Goal: Communication & Community: Participate in discussion

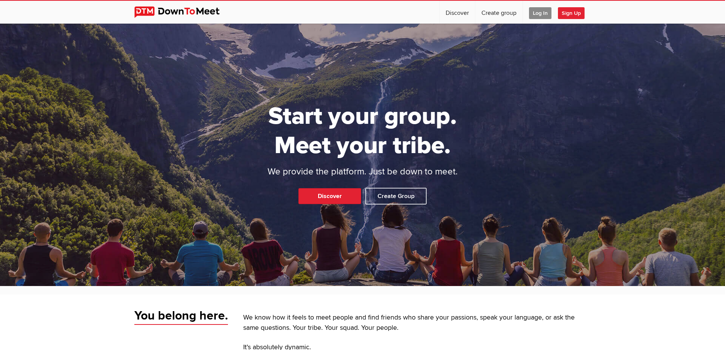
click at [532, 13] on span "Log In" at bounding box center [540, 13] width 22 height 12
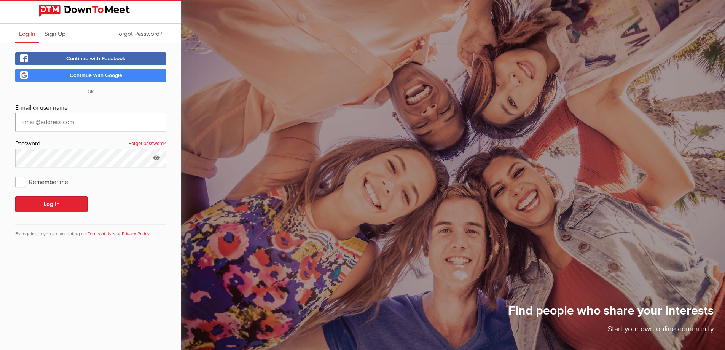
click at [124, 116] on input "text" at bounding box center [90, 122] width 151 height 18
type input "251jpoole@gmail.com"
click at [15, 196] on button "Log In" at bounding box center [51, 204] width 72 height 16
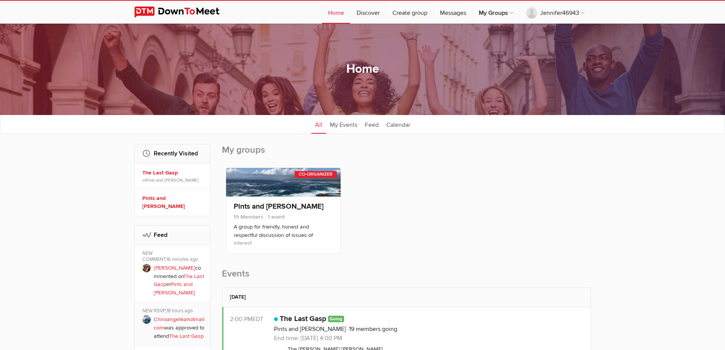
click at [175, 281] on link "Pints and Peterson" at bounding box center [174, 288] width 41 height 15
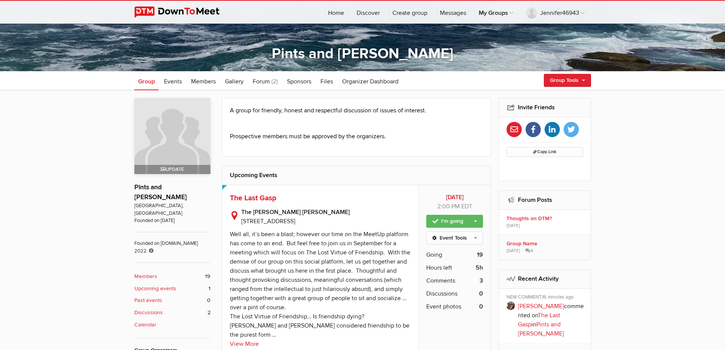
scroll to position [152, 0]
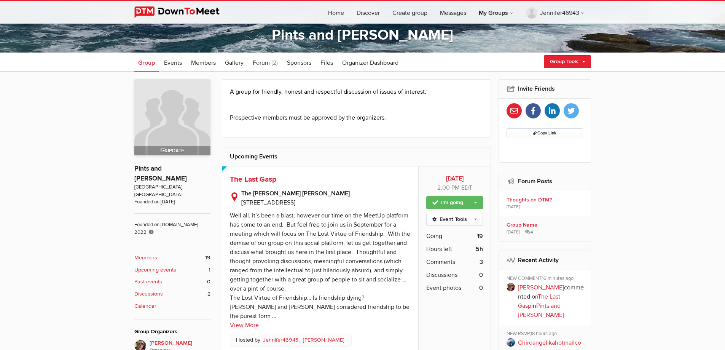
click at [155, 253] on b "Members" at bounding box center [145, 257] width 23 height 8
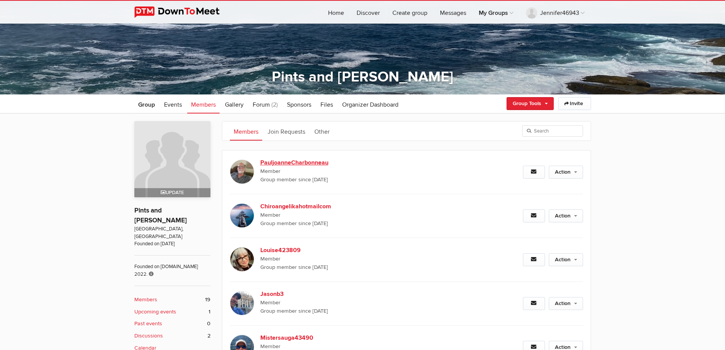
scroll to position [129, 0]
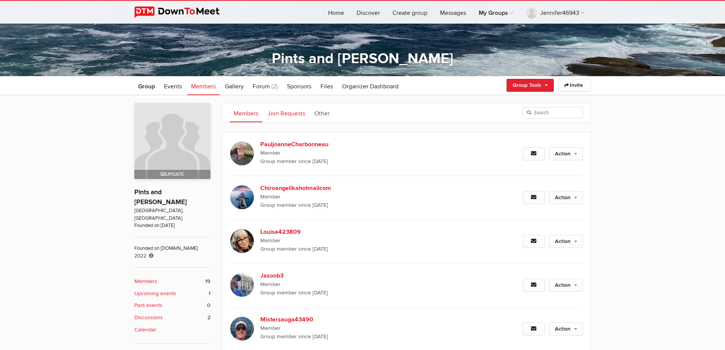
click at [288, 115] on link "Join Requests" at bounding box center [286, 112] width 45 height 19
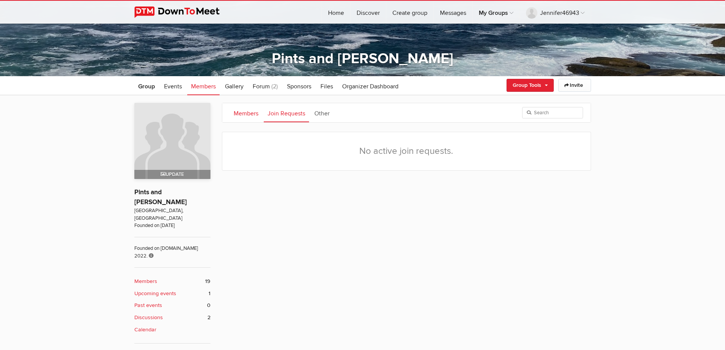
click at [250, 114] on link "Members" at bounding box center [246, 112] width 32 height 19
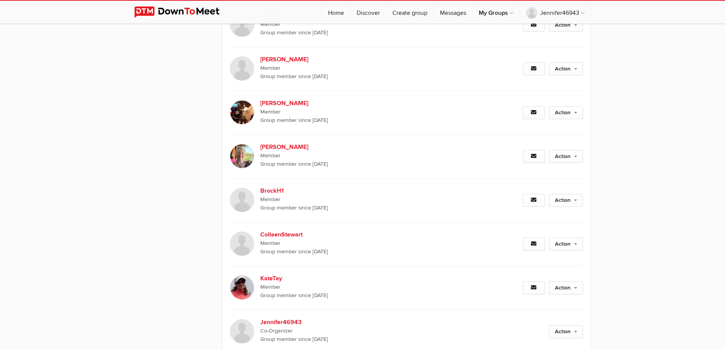
scroll to position [694, 0]
click at [270, 103] on b "Gordwin" at bounding box center [325, 104] width 130 height 9
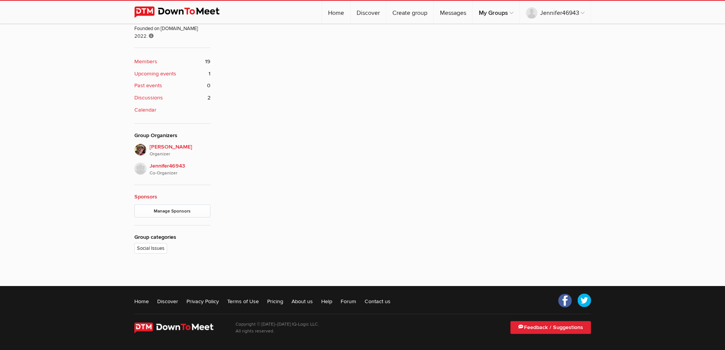
scroll to position [205, 0]
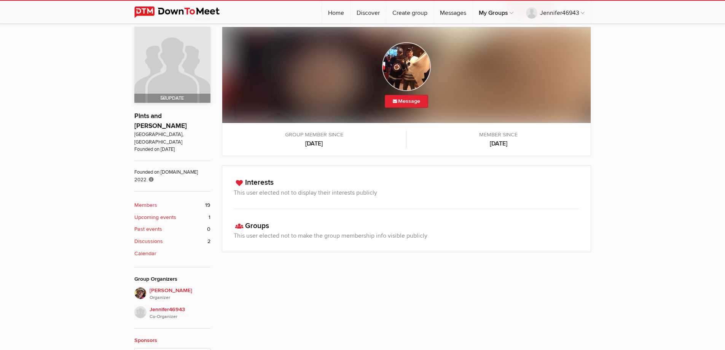
click at [168, 213] on b "Upcoming events" at bounding box center [155, 217] width 42 height 8
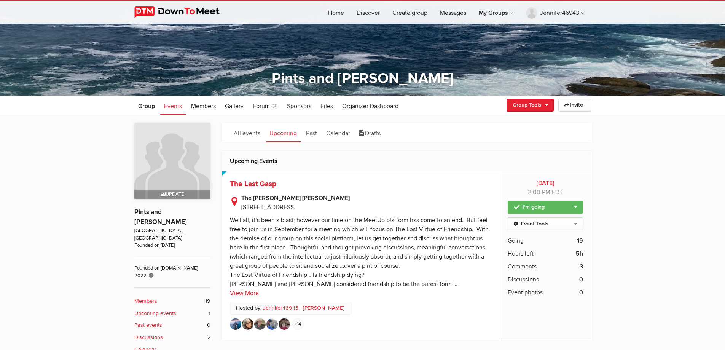
scroll to position [152, 0]
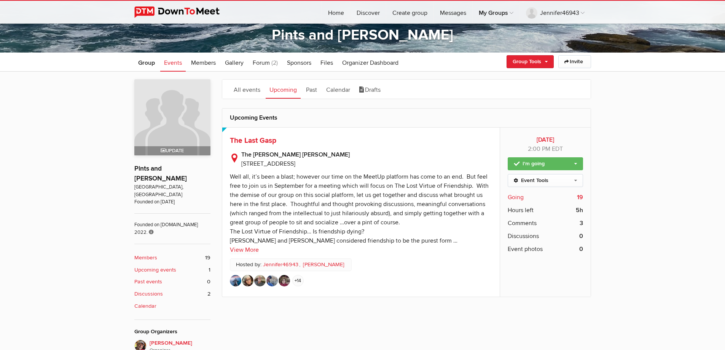
click at [515, 194] on span "Going" at bounding box center [516, 197] width 16 height 9
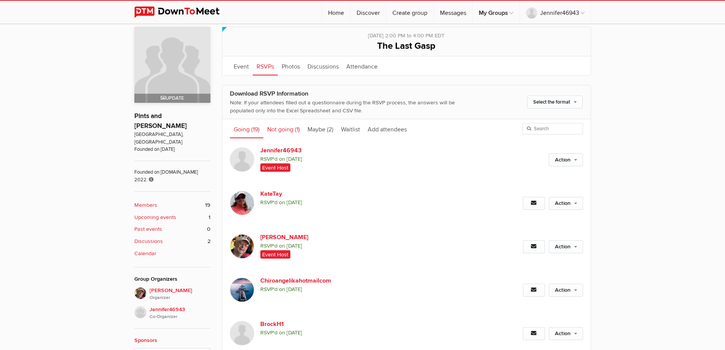
click at [286, 129] on link "Not going (1)" at bounding box center [283, 128] width 40 height 19
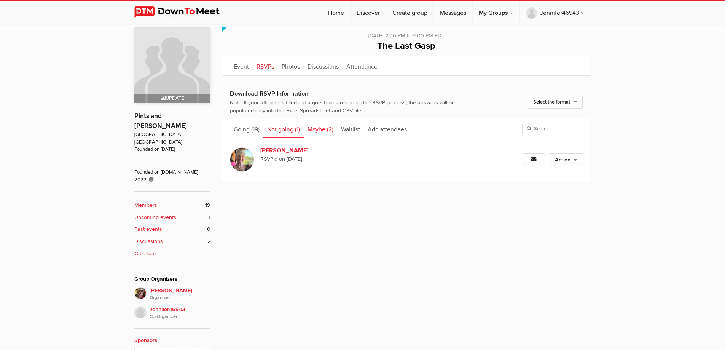
click at [319, 129] on link "Maybe (2)" at bounding box center [320, 128] width 33 height 19
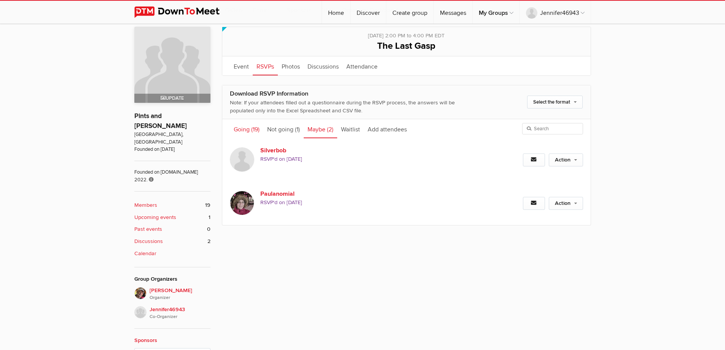
click at [243, 126] on link "Going (19)" at bounding box center [246, 128] width 33 height 19
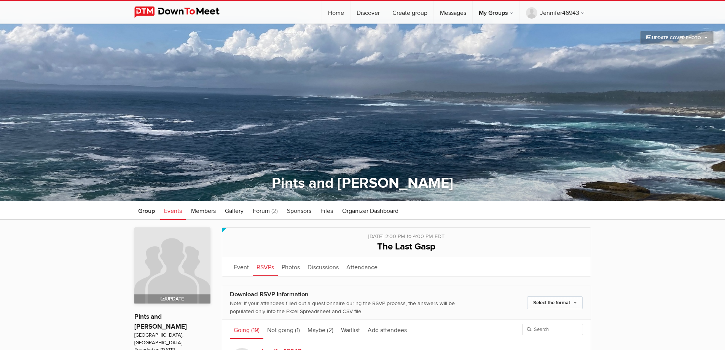
scroll to position [0, 0]
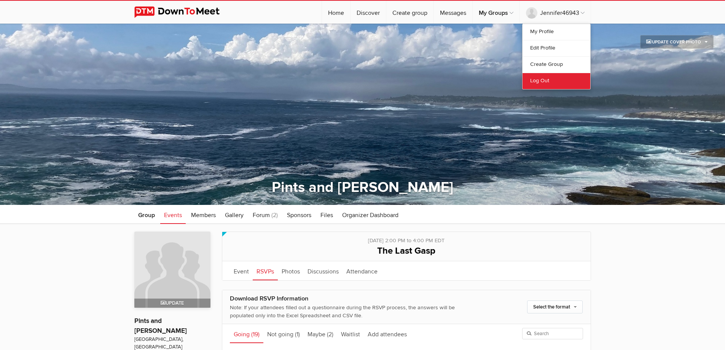
click at [540, 79] on link "Log Out" at bounding box center [557, 81] width 68 height 16
